Goal: Check status: Check status

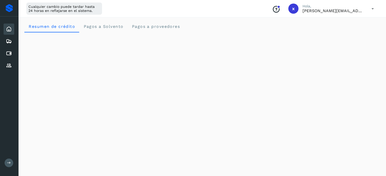
scroll to position [1, 0]
click at [9, 52] on icon at bounding box center [9, 54] width 6 height 6
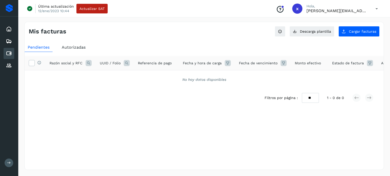
click at [89, 63] on icon at bounding box center [89, 63] width 6 height 6
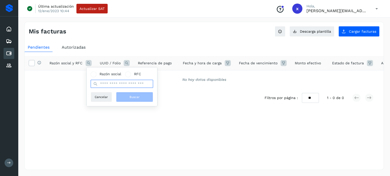
click at [109, 84] on input "text" at bounding box center [122, 84] width 62 height 8
type input "*****"
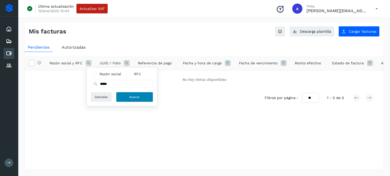
click at [133, 97] on span "Buscar" at bounding box center [134, 97] width 10 height 5
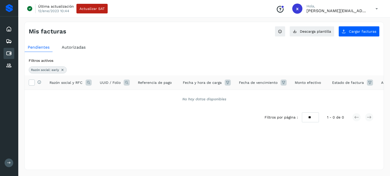
click at [76, 48] on span "Autorizadas" at bounding box center [74, 47] width 24 height 5
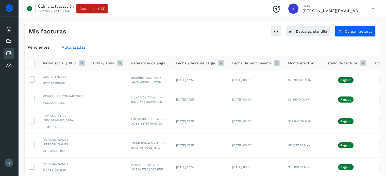
click at [83, 64] on icon at bounding box center [82, 63] width 6 height 6
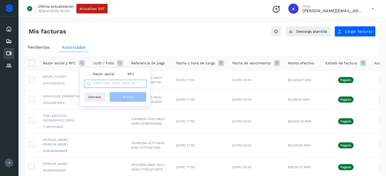
click at [102, 83] on input "text" at bounding box center [115, 84] width 62 height 8
type input "*****"
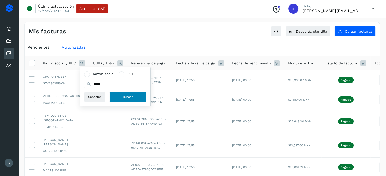
click at [128, 97] on span "Buscar" at bounding box center [128, 97] width 10 height 5
